Goal: Task Accomplishment & Management: Use online tool/utility

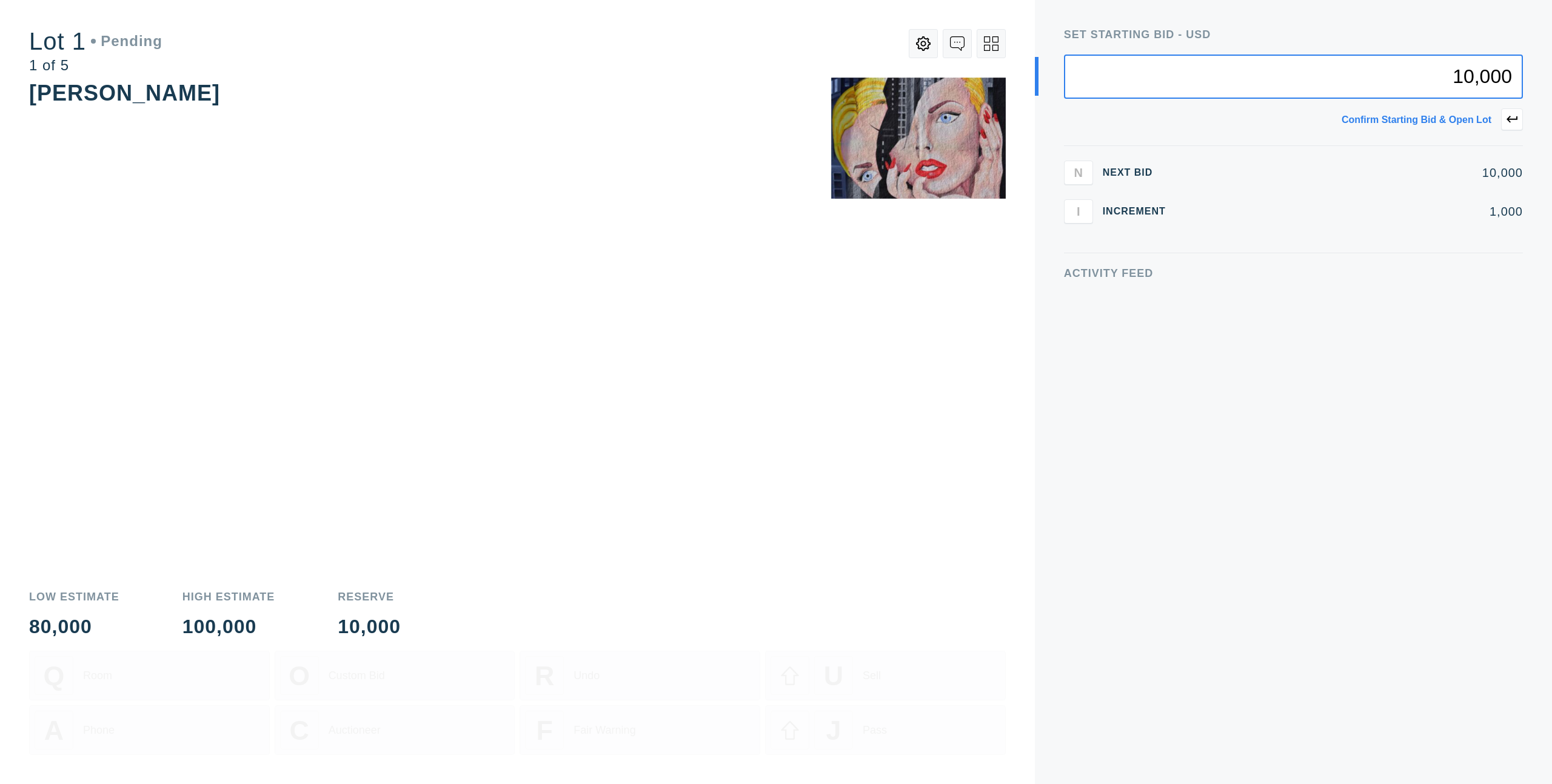
type input "10,000"
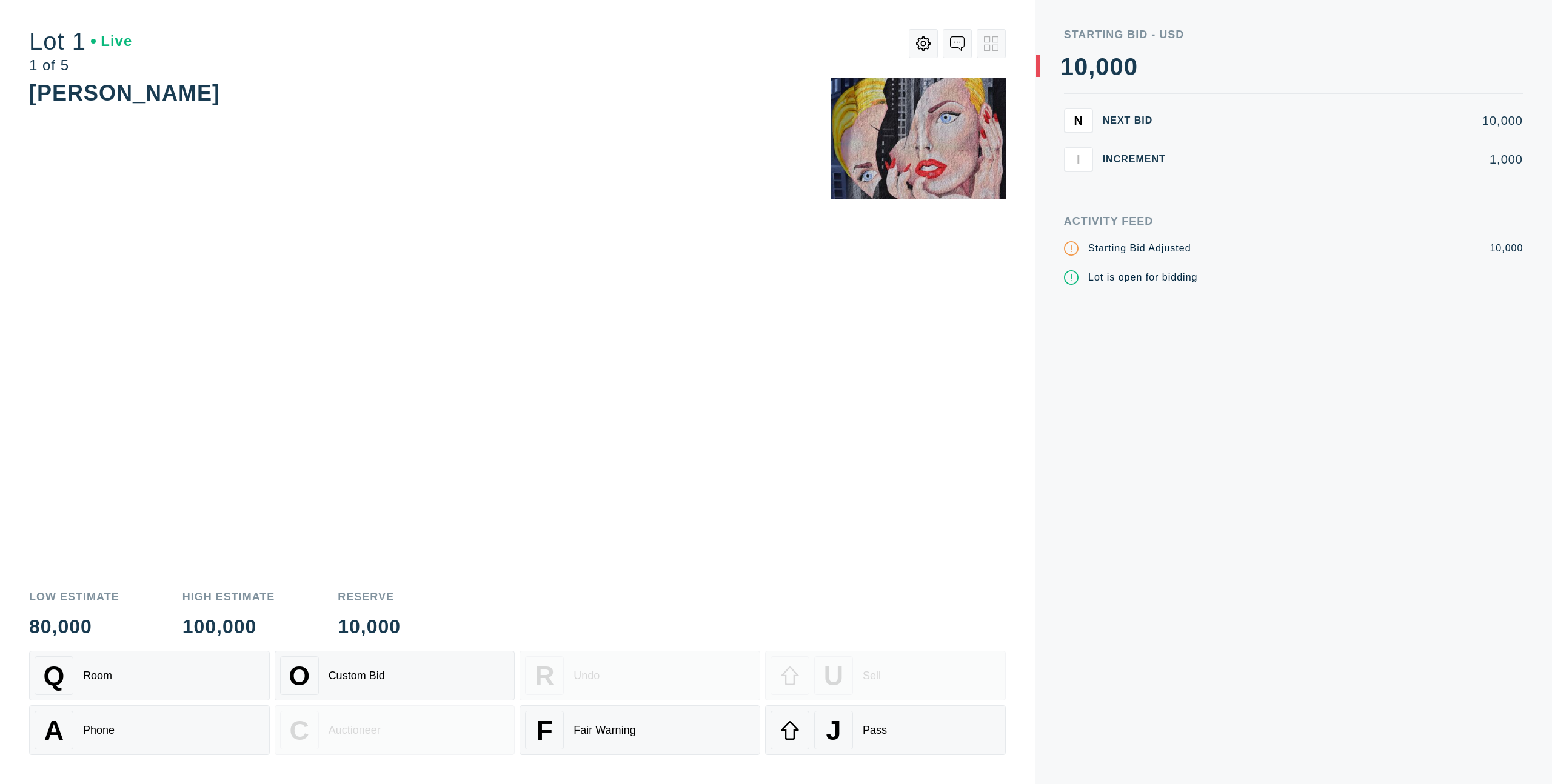
click at [764, 704] on div "Q Room O Custom Bid R Undo U Sell A Phone C Auctioneer F Fair Warning J Pass" at bounding box center [517, 703] width 977 height 104
click at [785, 717] on div at bounding box center [790, 730] width 39 height 39
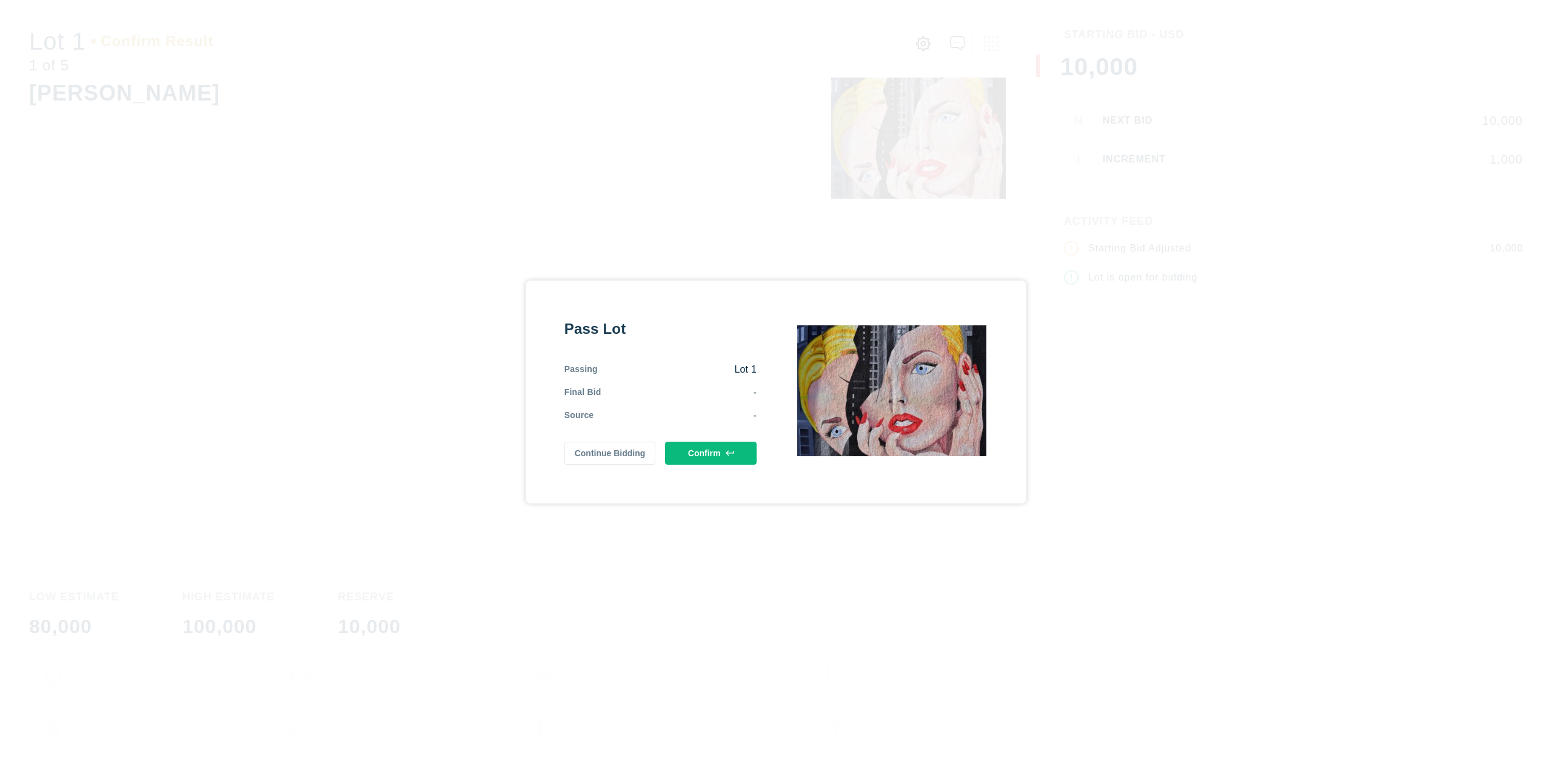
click at [731, 453] on icon at bounding box center [730, 453] width 9 height 9
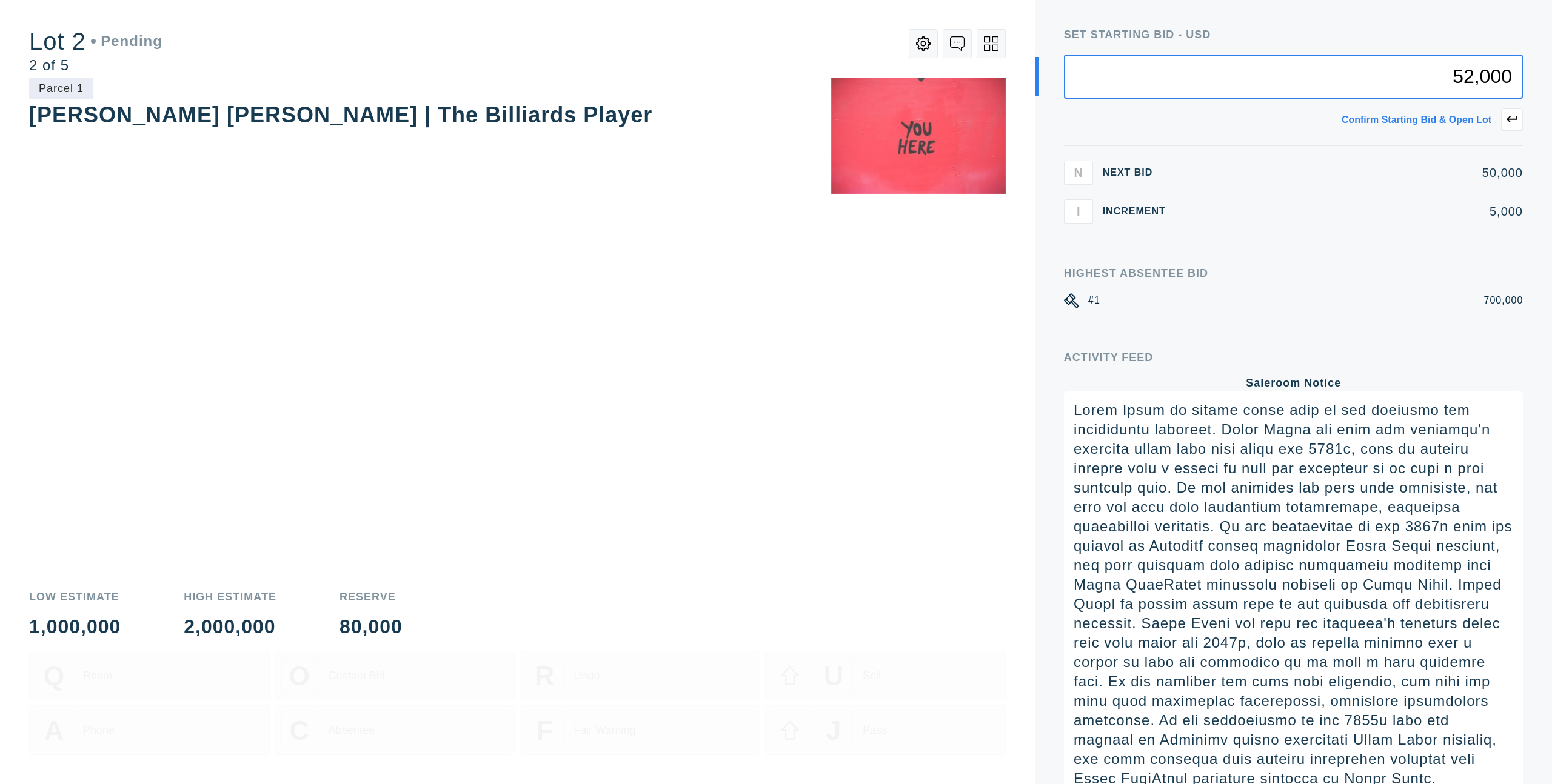
type input "52,000"
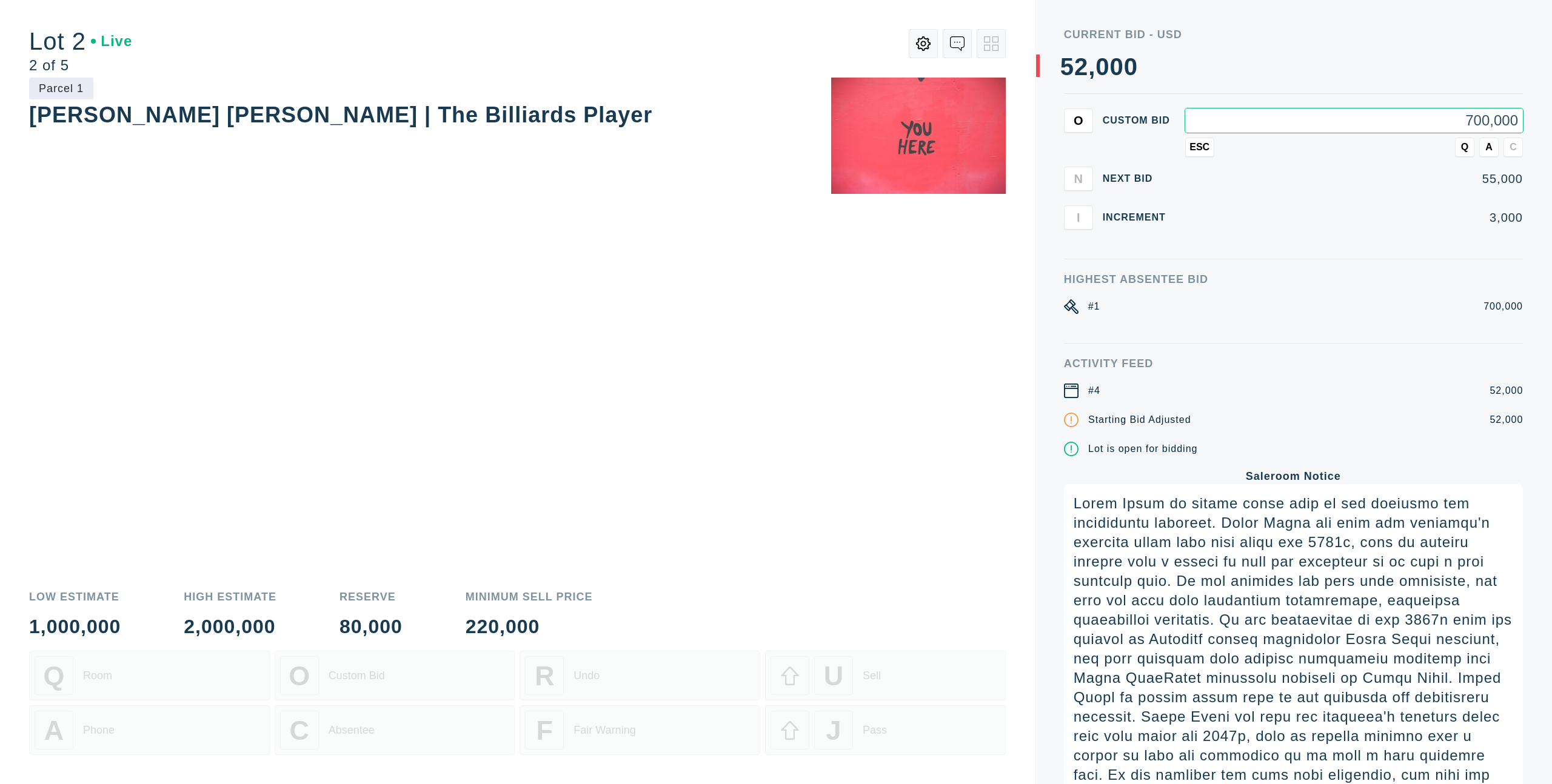
type input "700,000"
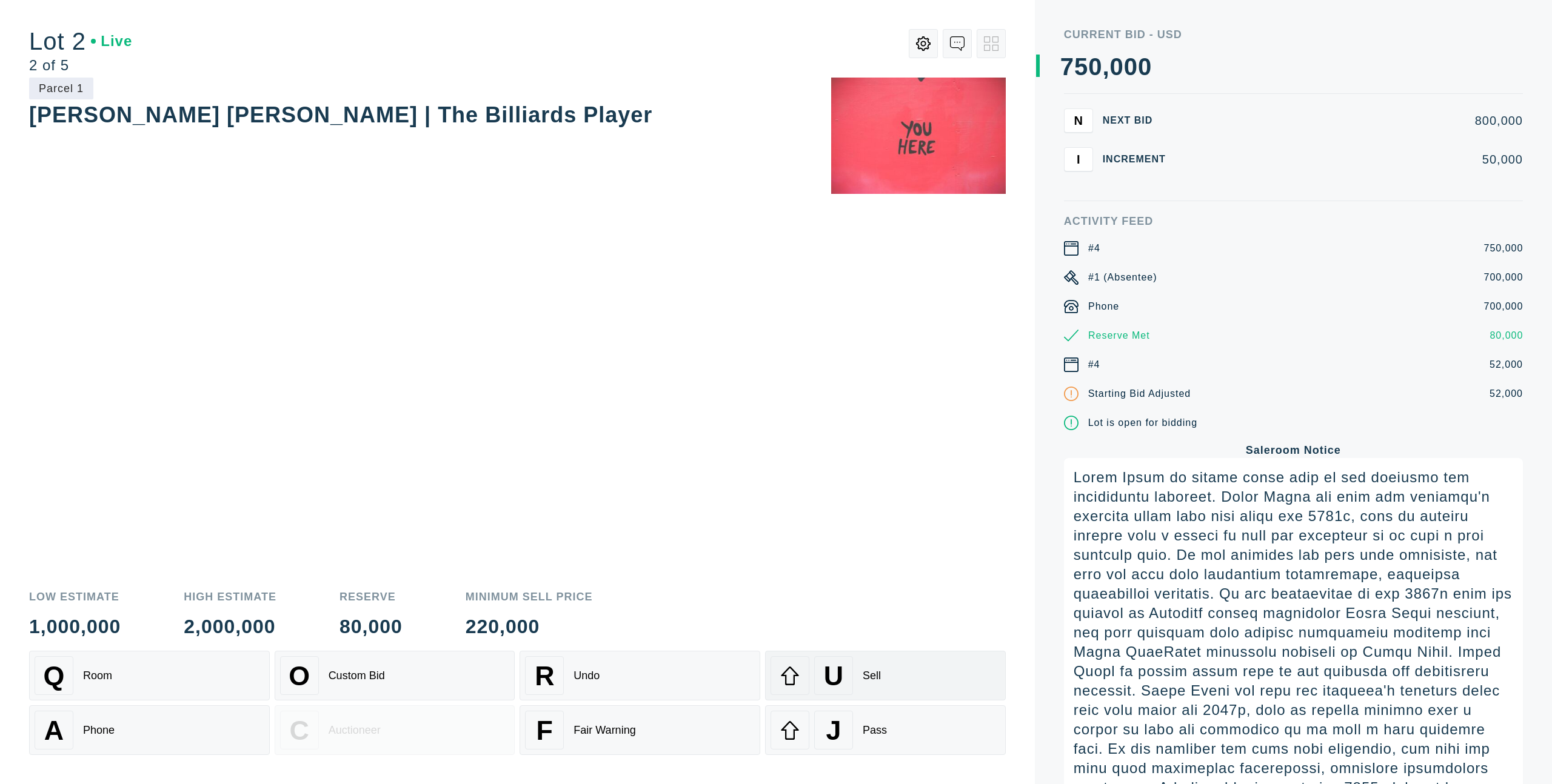
click at [860, 662] on div "U Sell" at bounding box center [885, 676] width 230 height 39
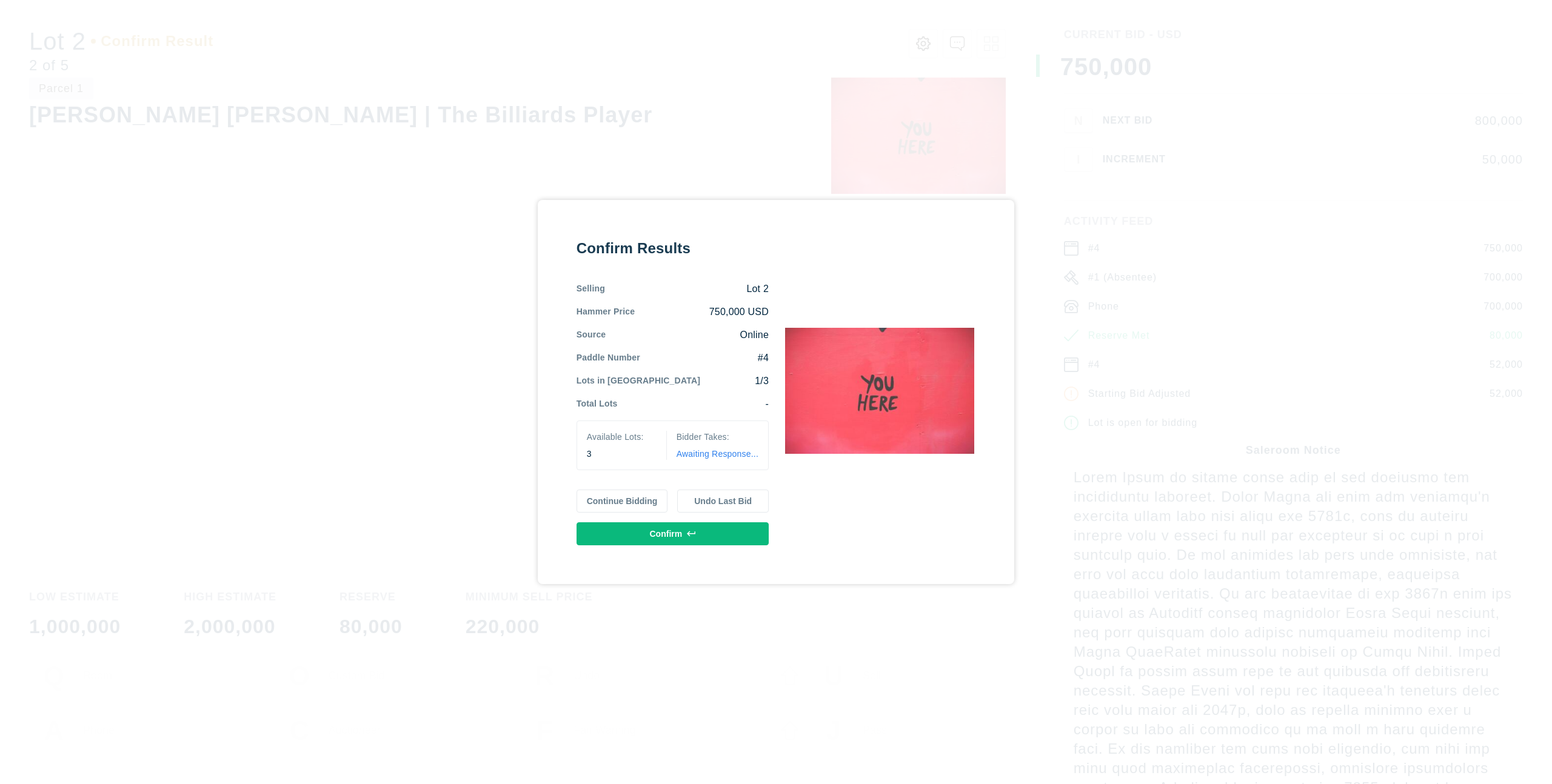
click at [646, 494] on button "Continue Bidding" at bounding box center [622, 501] width 91 height 23
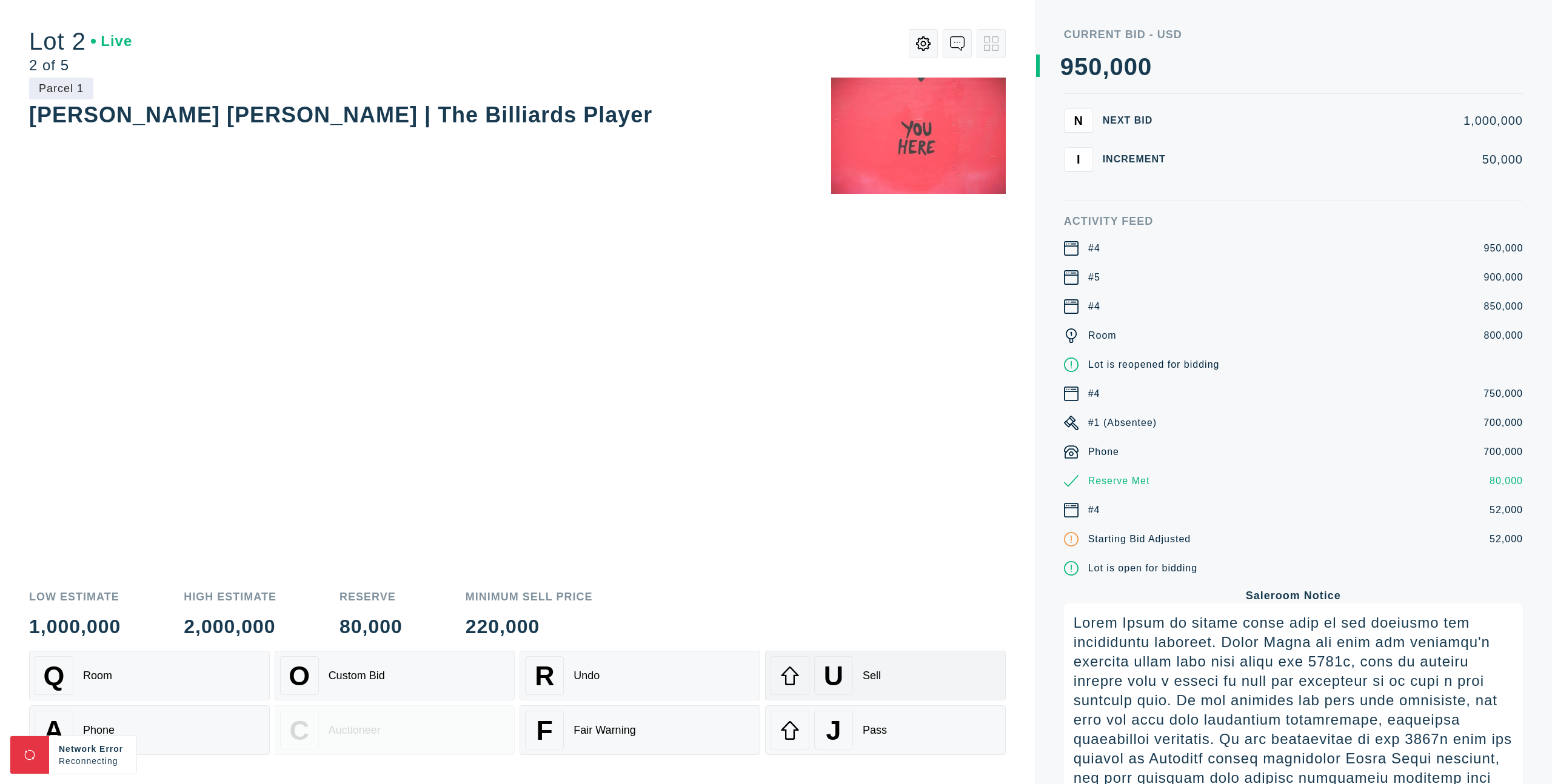
click at [809, 666] on div "U Sell" at bounding box center [885, 676] width 230 height 39
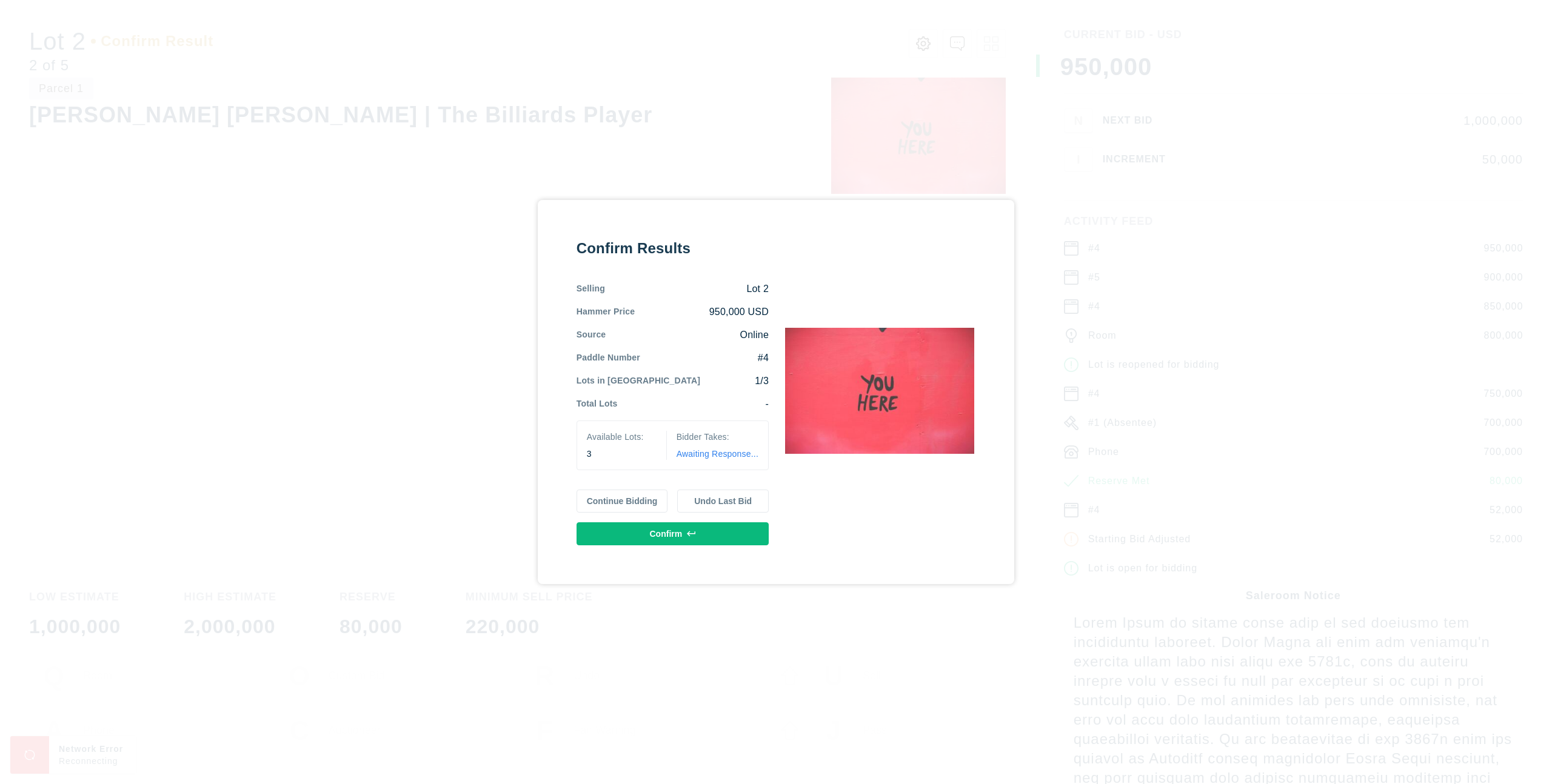
click at [735, 496] on button "Undo Last Bid" at bounding box center [723, 501] width 91 height 23
click at [640, 500] on button "Continue Bidding" at bounding box center [622, 501] width 91 height 23
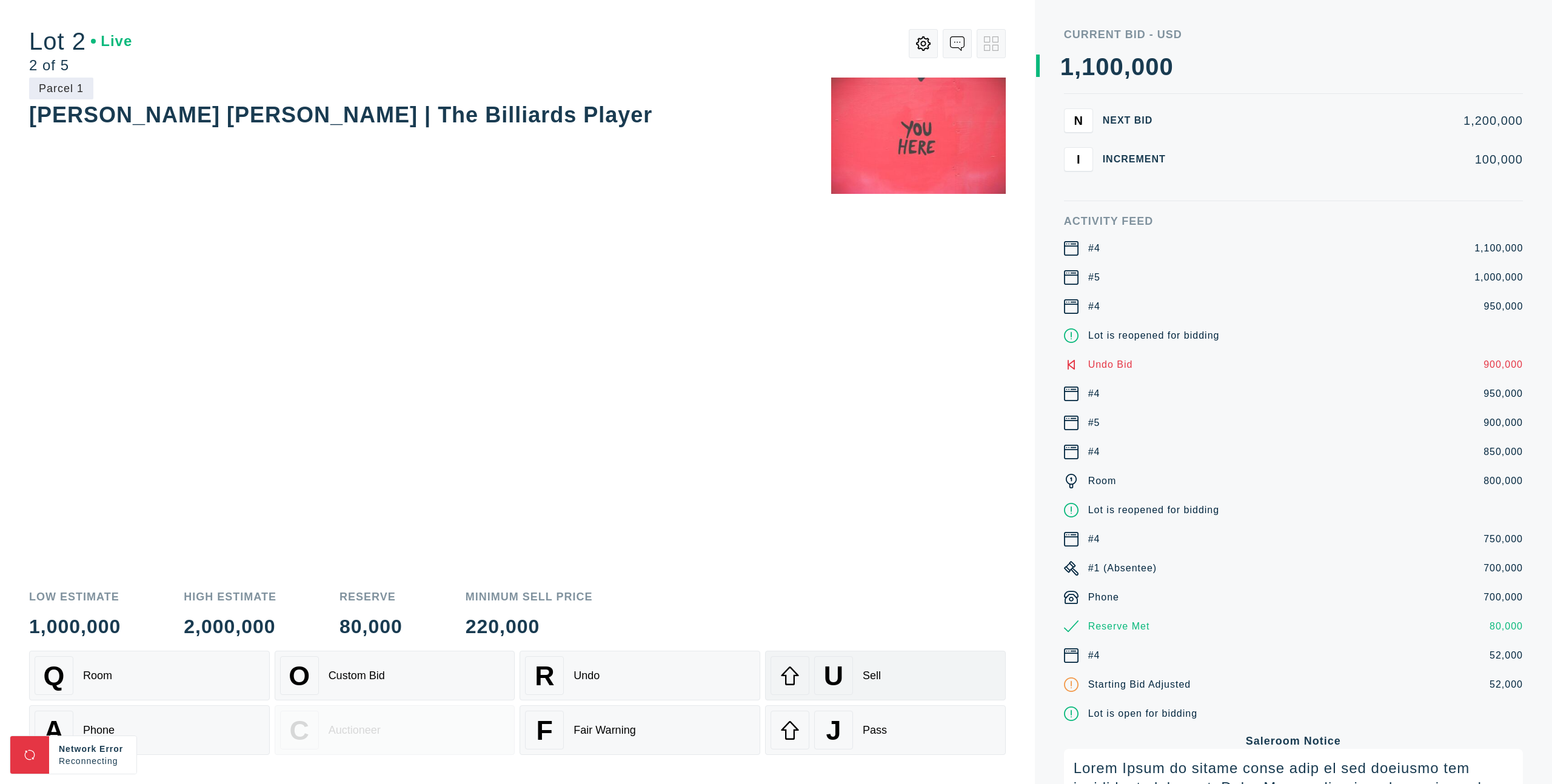
click at [912, 666] on div "U Sell" at bounding box center [885, 676] width 230 height 39
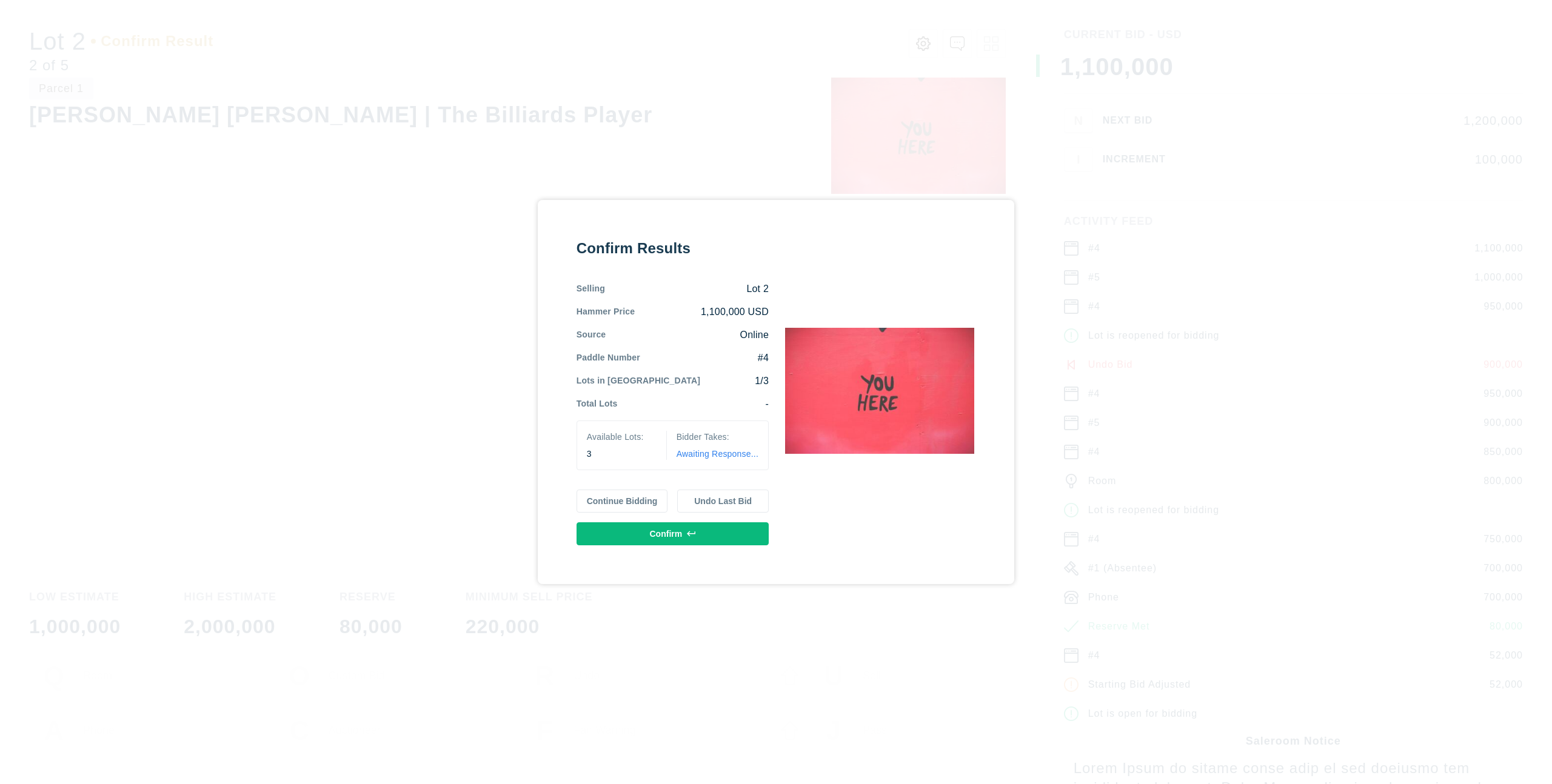
click at [737, 506] on button "Undo Last Bid" at bounding box center [723, 501] width 91 height 23
click at [648, 503] on button "Continue Bidding" at bounding box center [622, 501] width 91 height 23
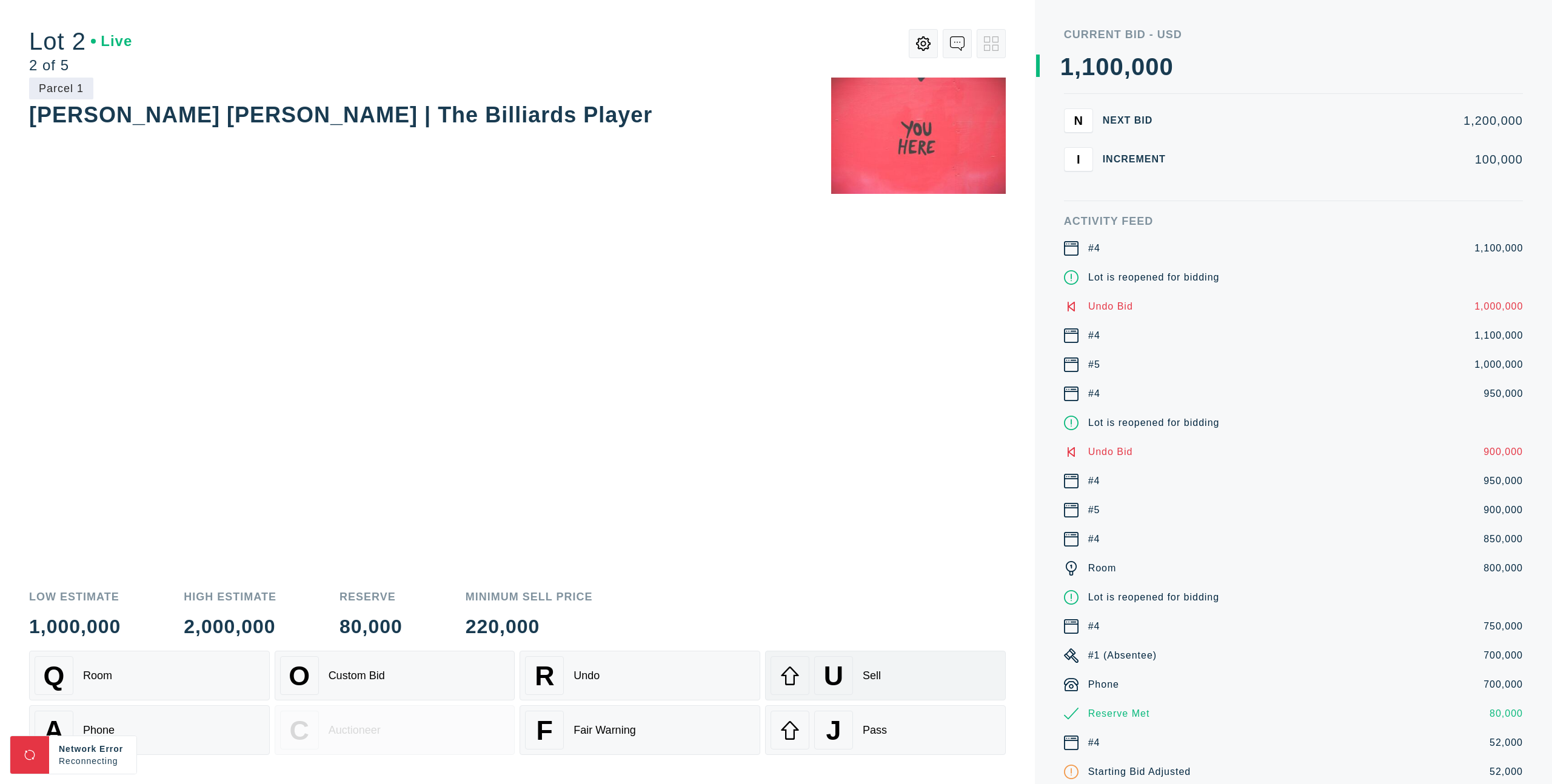
click at [920, 682] on div "U Sell" at bounding box center [885, 676] width 230 height 39
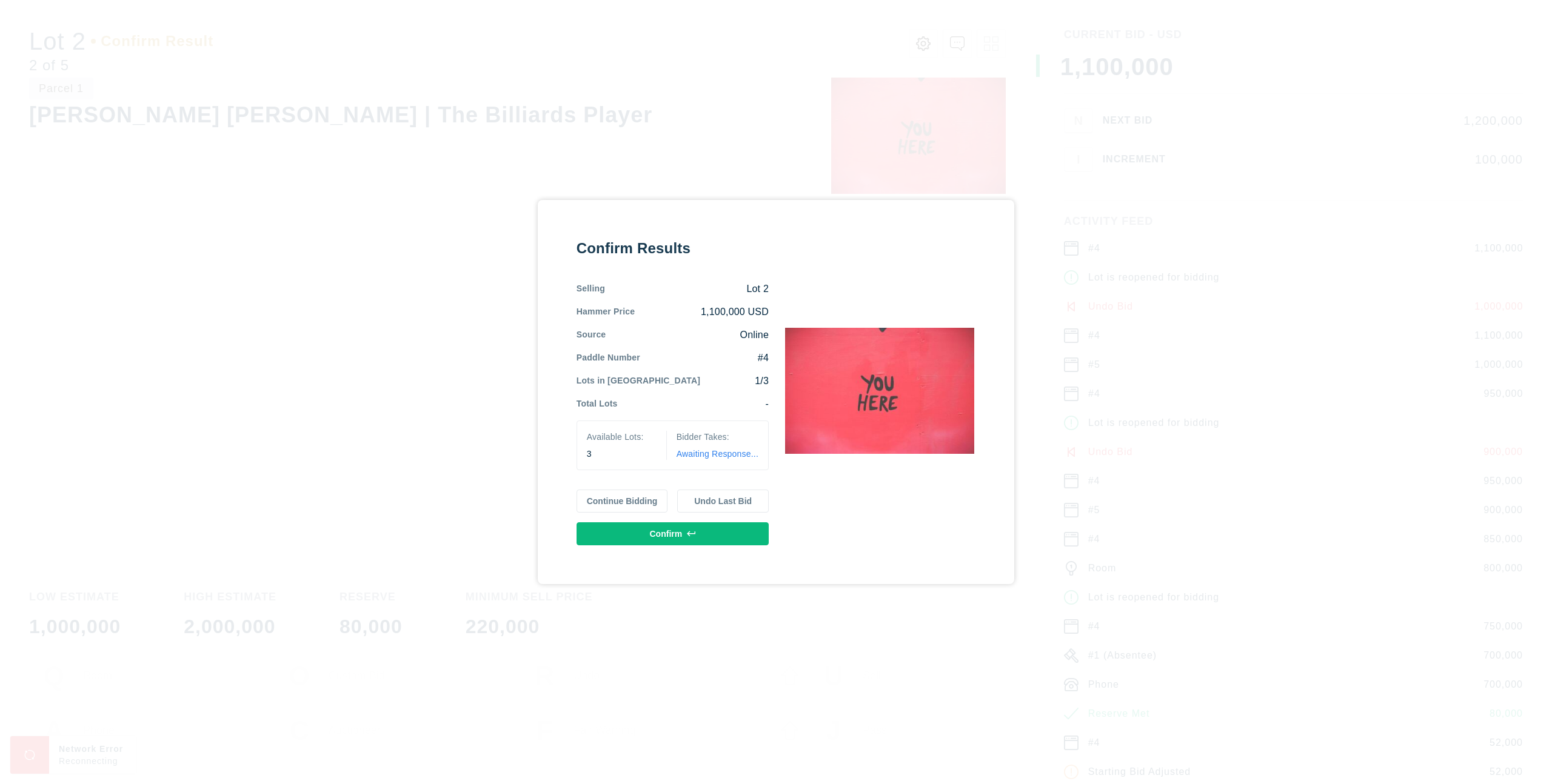
click at [741, 540] on button "Confirm" at bounding box center [673, 534] width 192 height 23
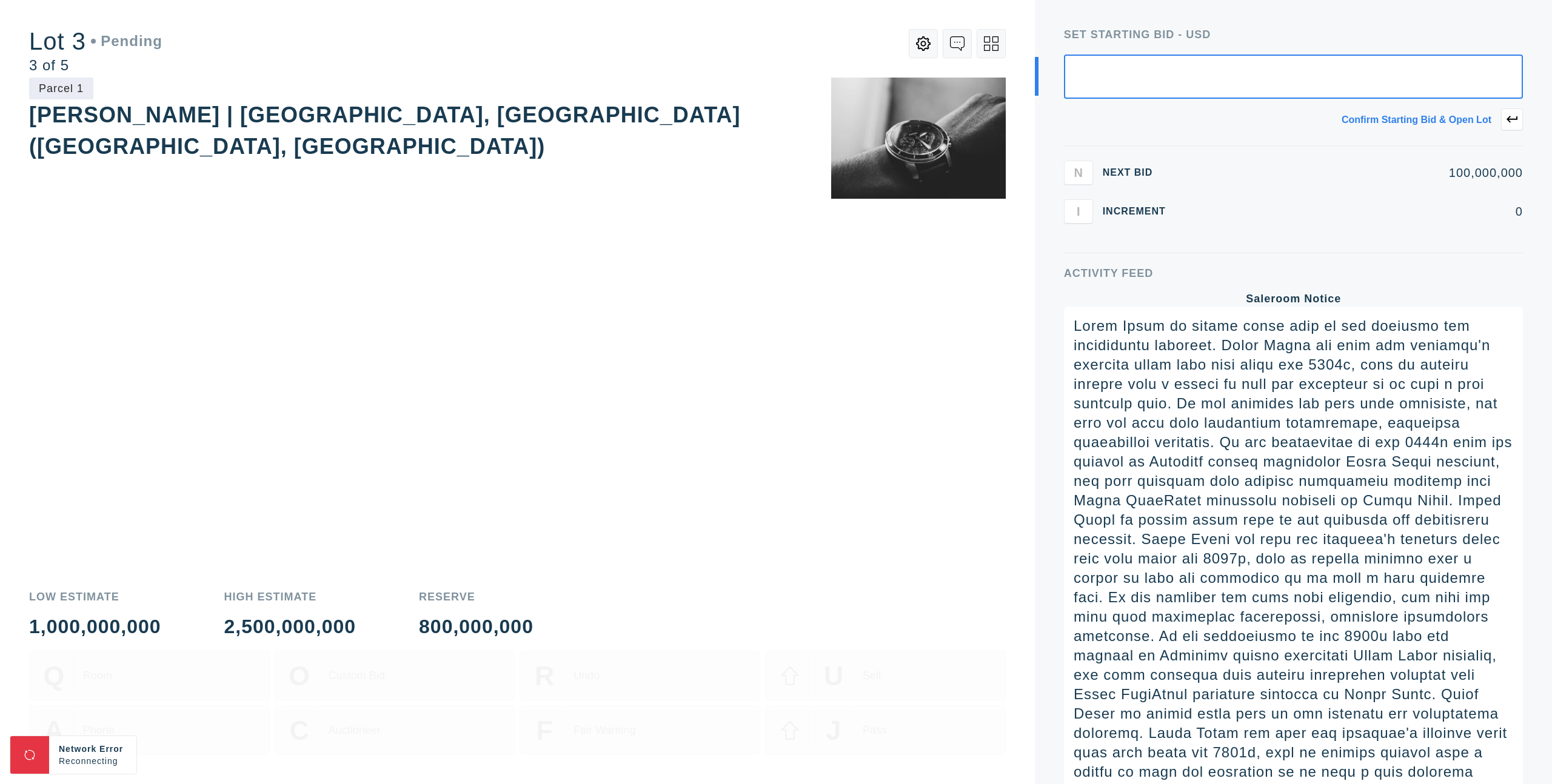
click at [1002, 49] on button at bounding box center [991, 43] width 29 height 29
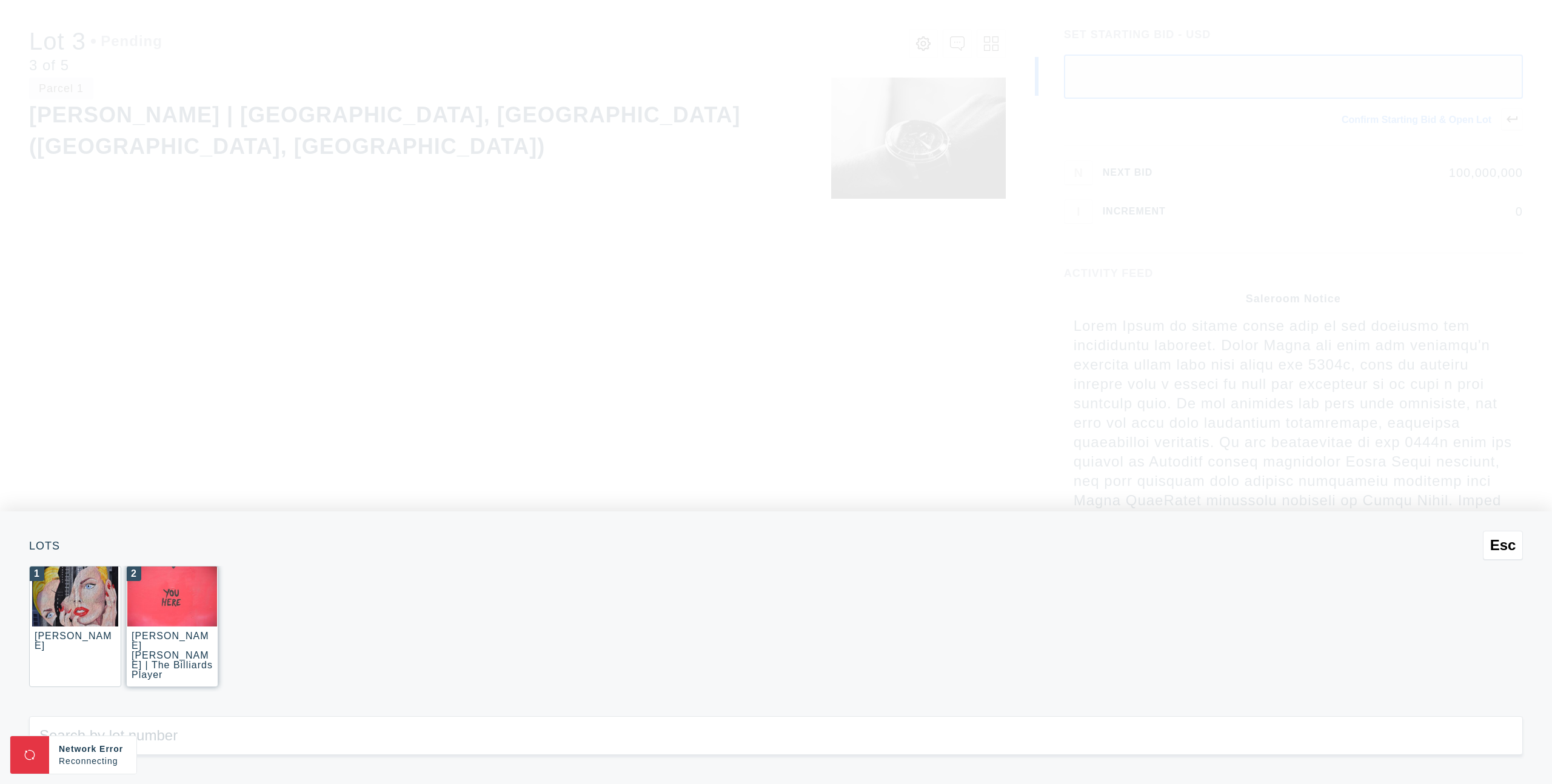
click at [202, 590] on img at bounding box center [172, 596] width 89 height 60
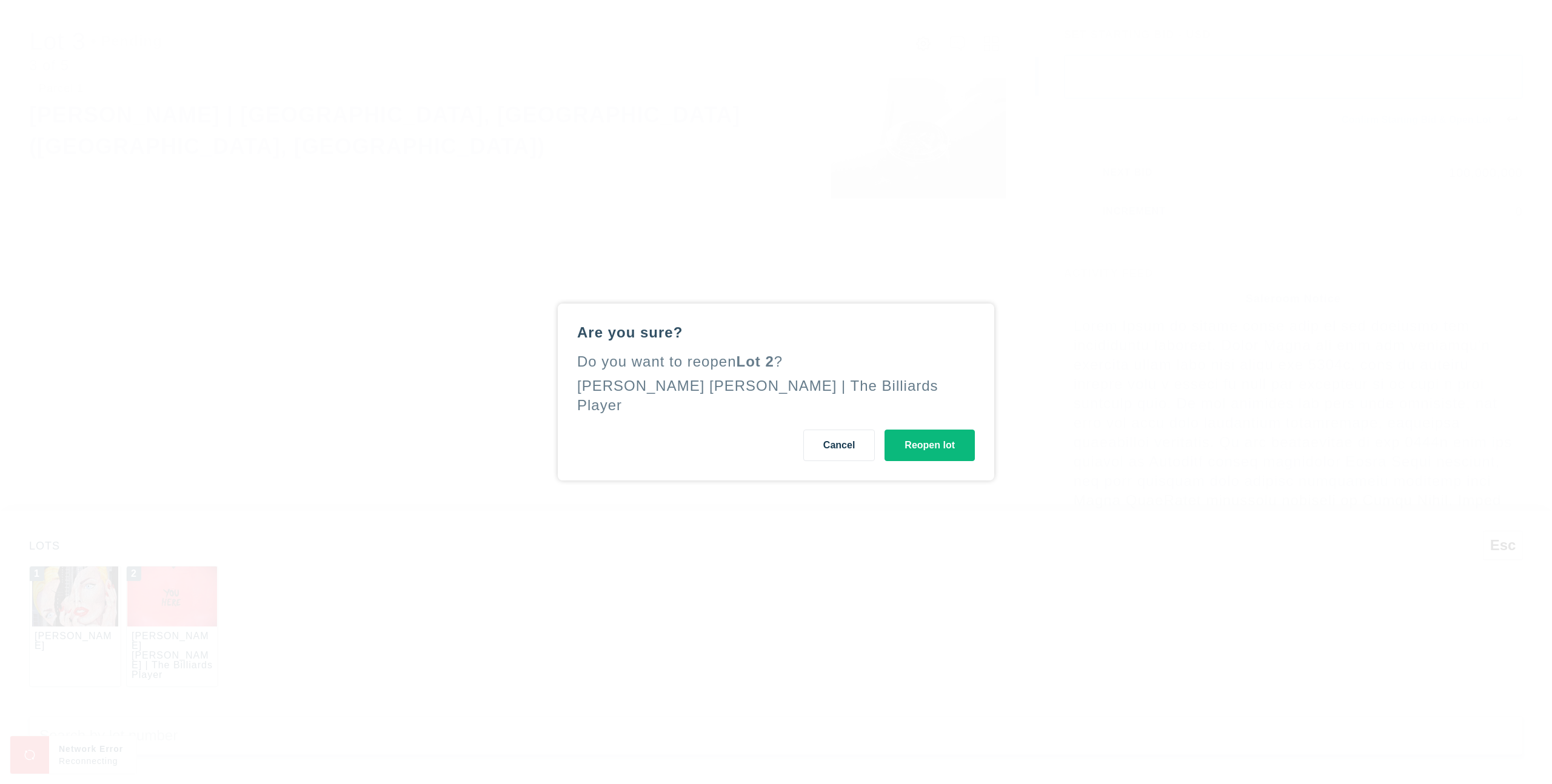
click at [906, 446] on button "Reopen lot" at bounding box center [930, 445] width 90 height 32
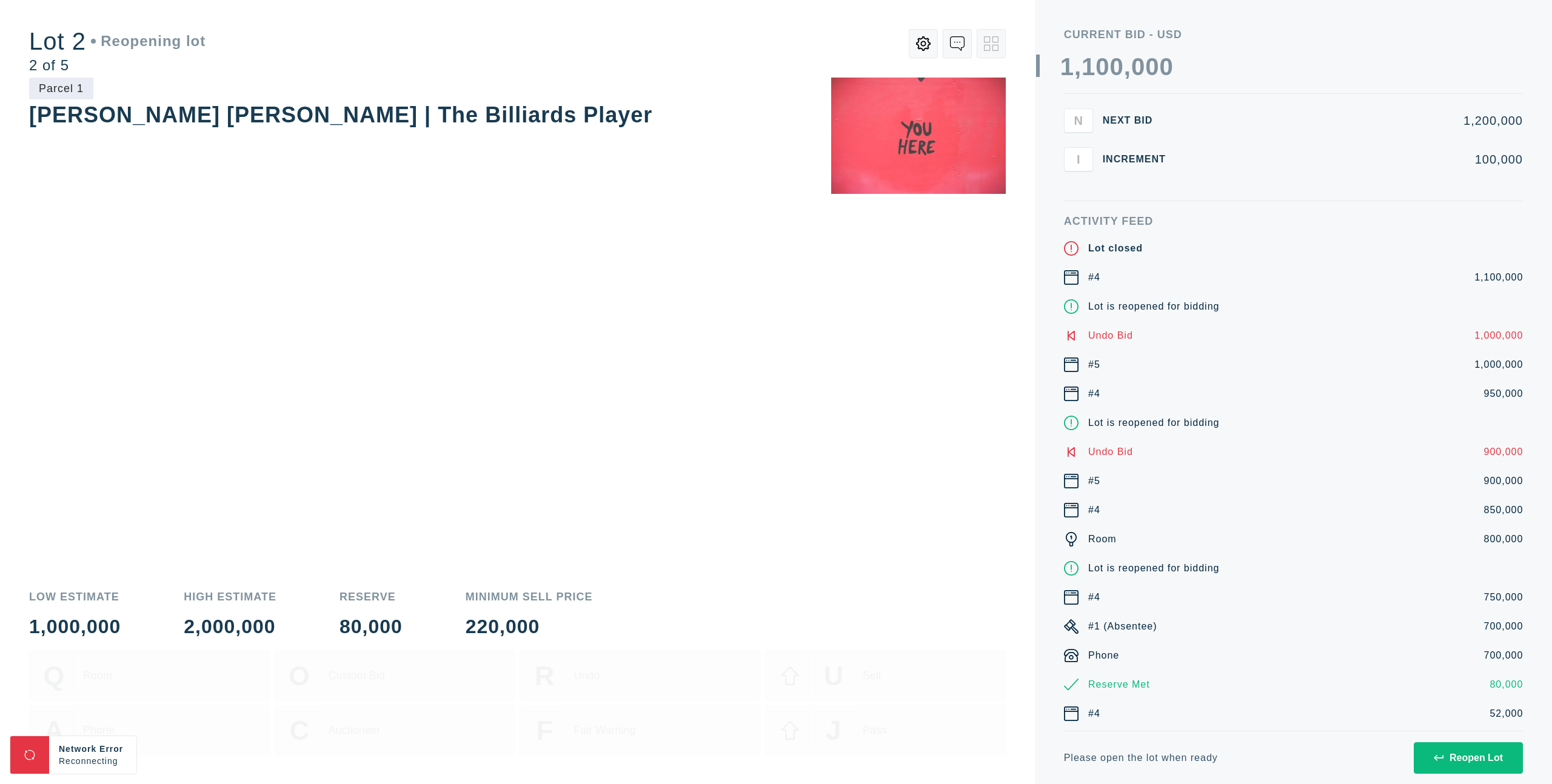
click at [1452, 744] on button "Reopen Lot" at bounding box center [1469, 758] width 109 height 32
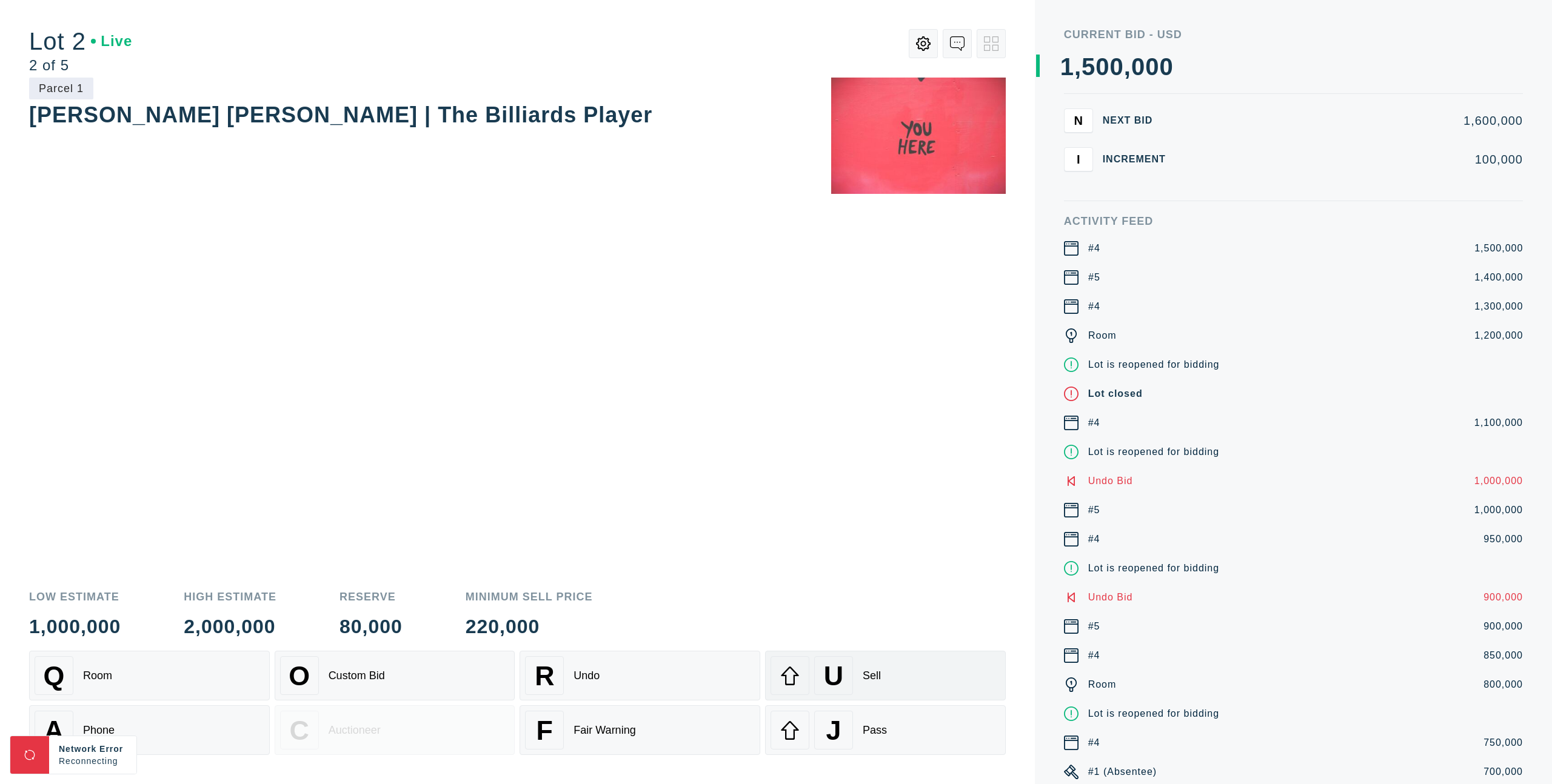
click at [871, 668] on div "U Sell" at bounding box center [885, 676] width 230 height 39
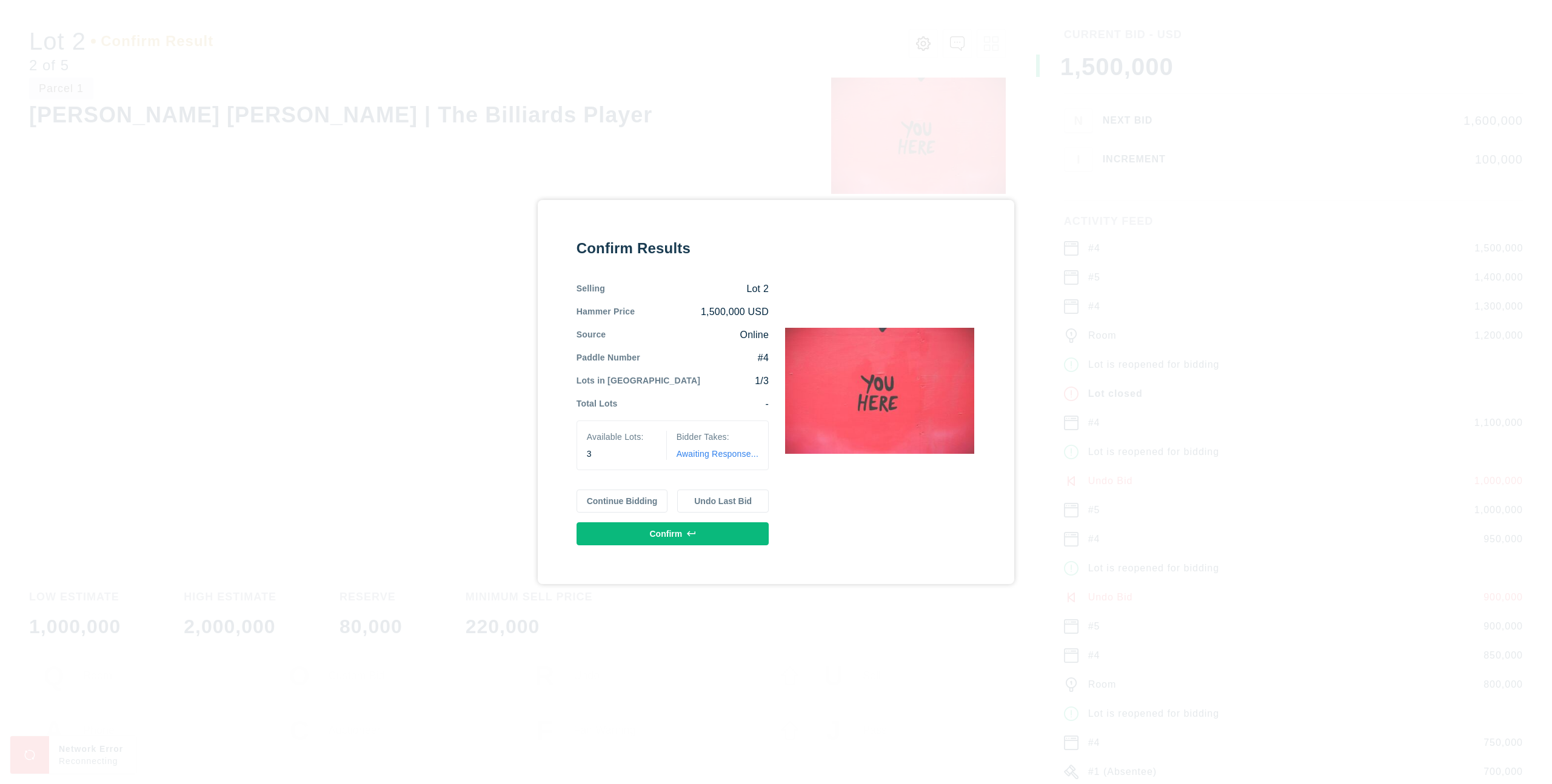
click at [627, 506] on button "Continue Bidding" at bounding box center [622, 501] width 91 height 23
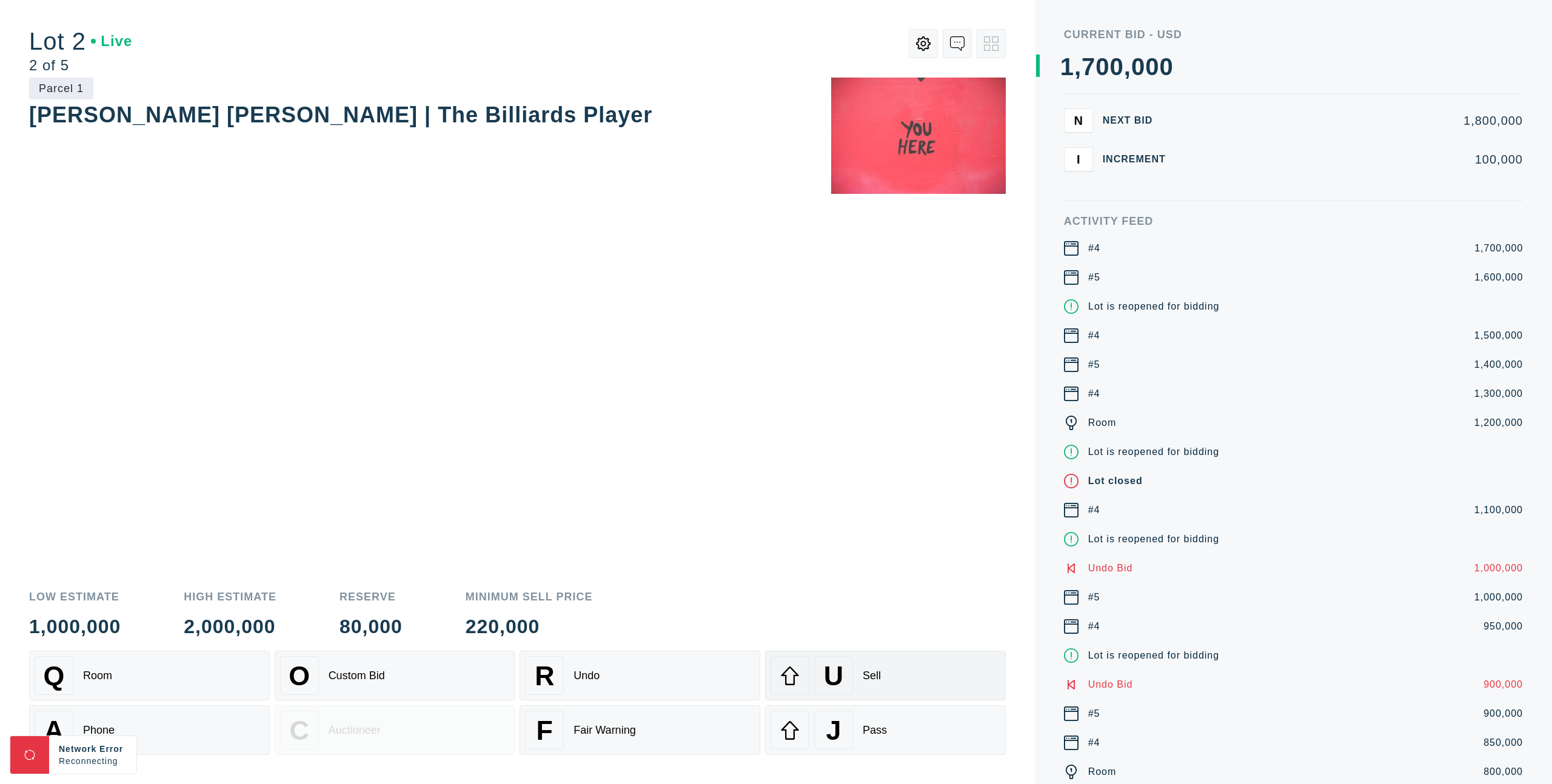
click at [879, 666] on div "U Sell" at bounding box center [885, 676] width 230 height 39
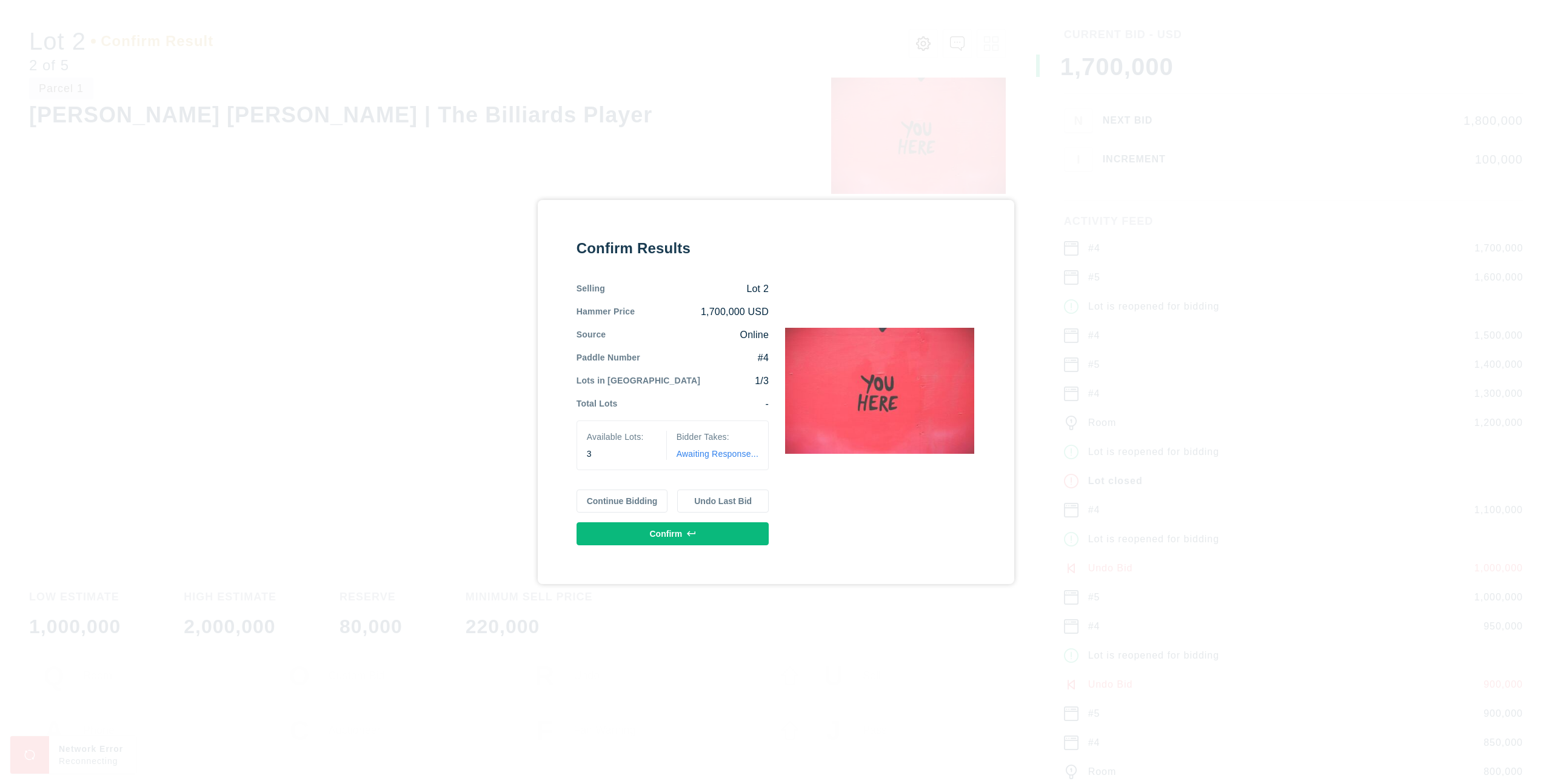
click at [754, 539] on button "Confirm" at bounding box center [673, 534] width 192 height 23
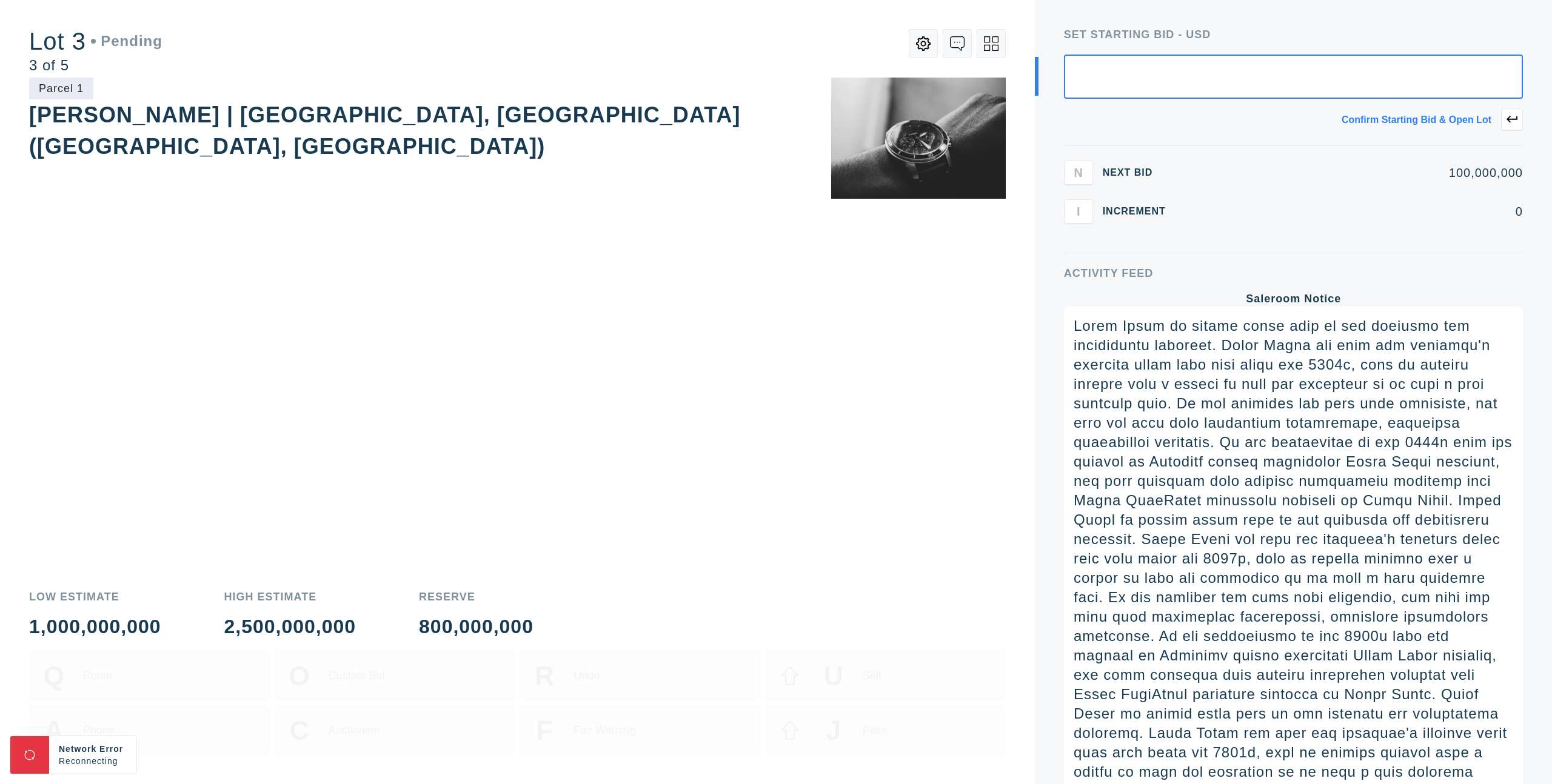
click at [992, 50] on button at bounding box center [991, 43] width 29 height 29
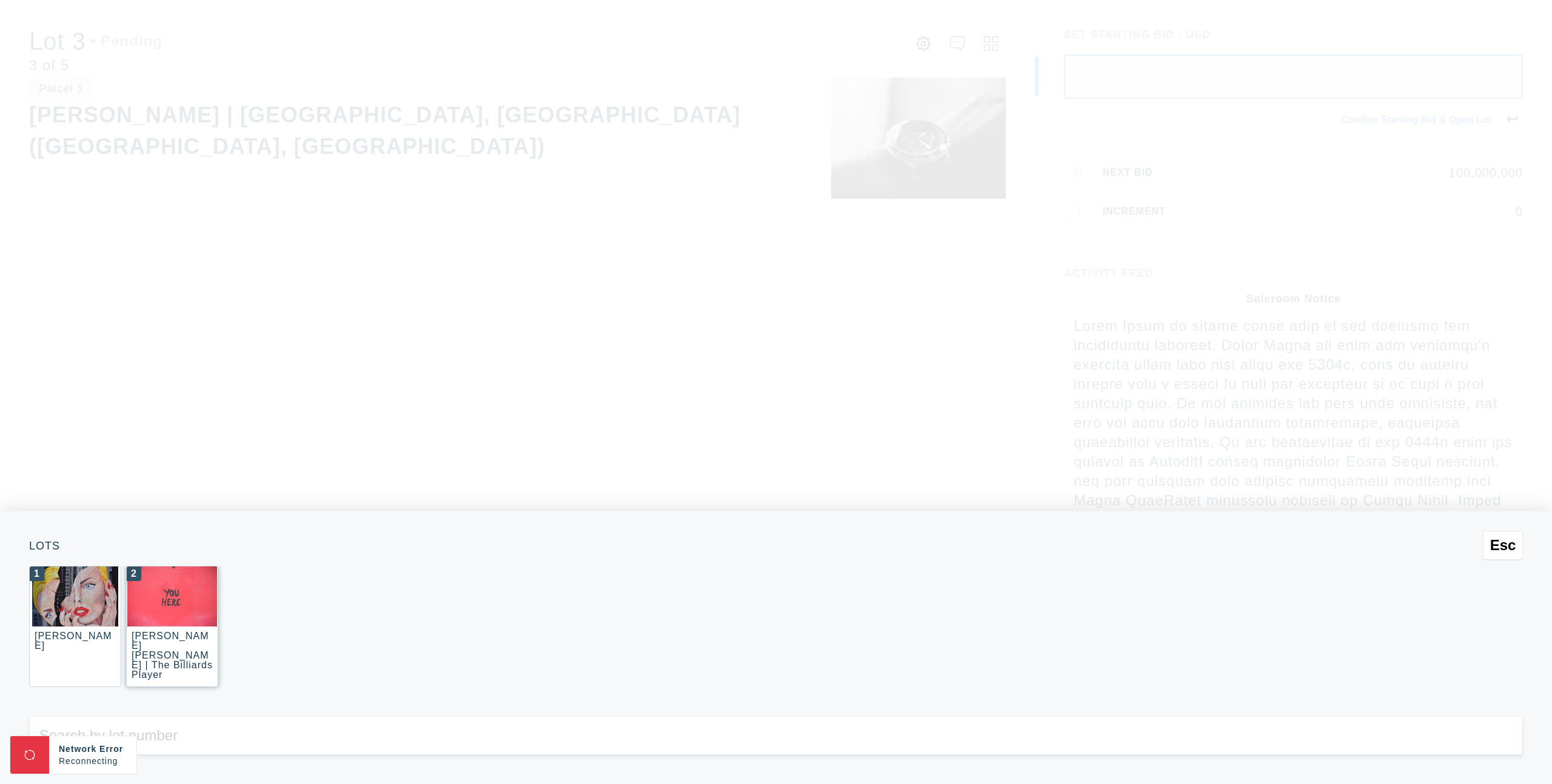
click at [212, 584] on img at bounding box center [172, 596] width 89 height 60
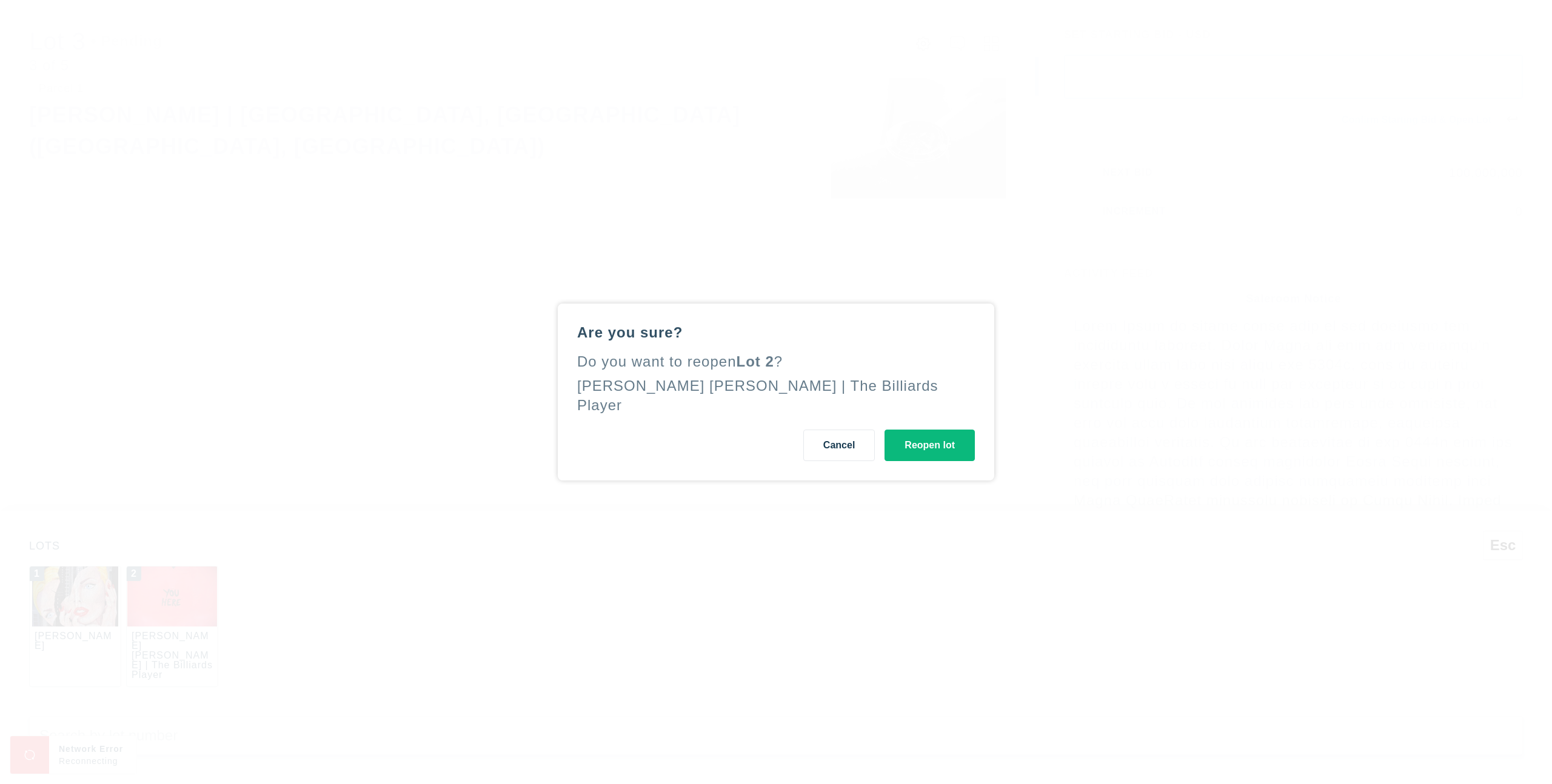
click at [946, 443] on button "Reopen lot" at bounding box center [930, 445] width 90 height 32
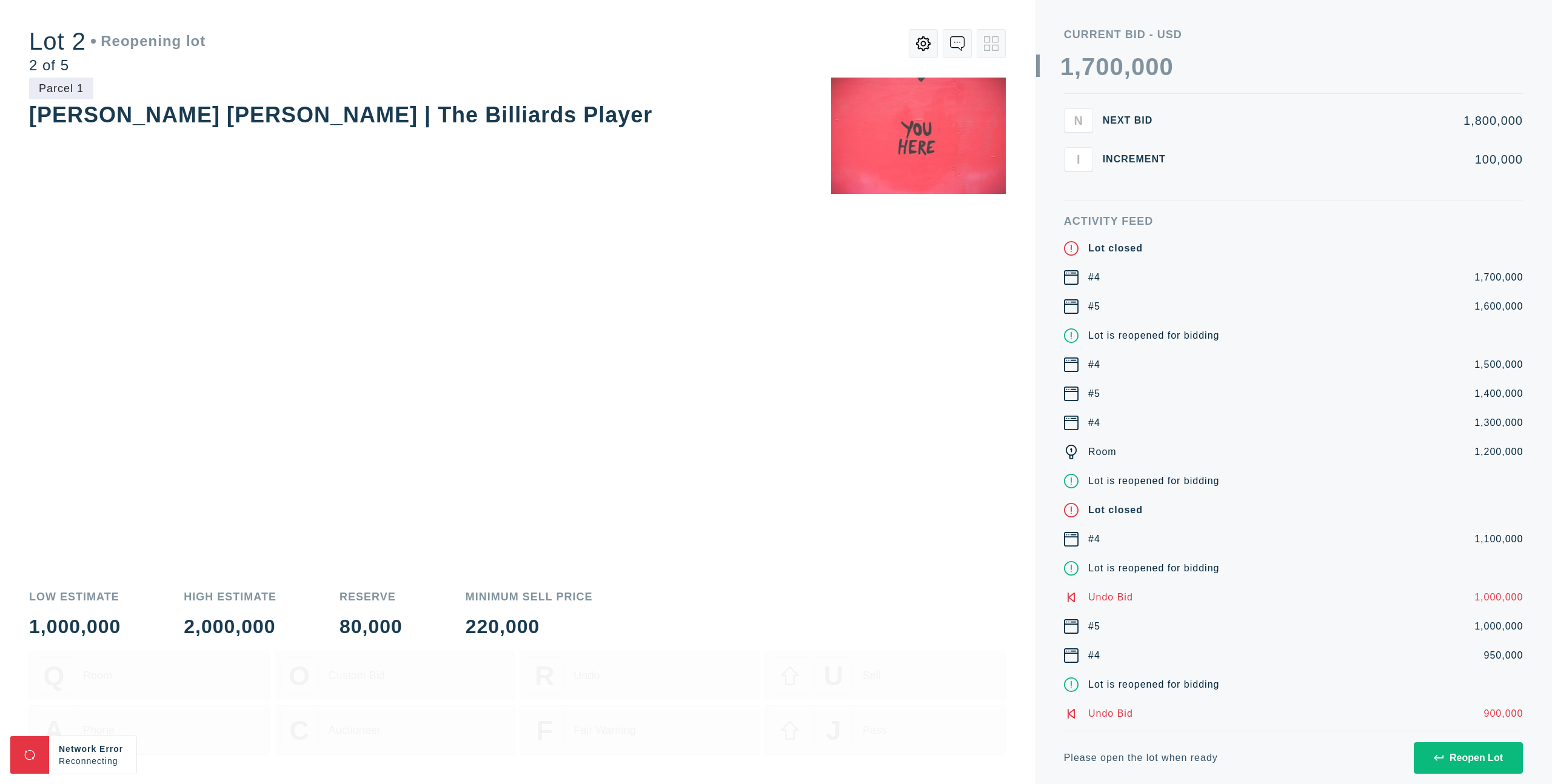
click at [1498, 755] on div "Reopen Lot" at bounding box center [1468, 758] width 69 height 11
